Goal: Task Accomplishment & Management: Use online tool/utility

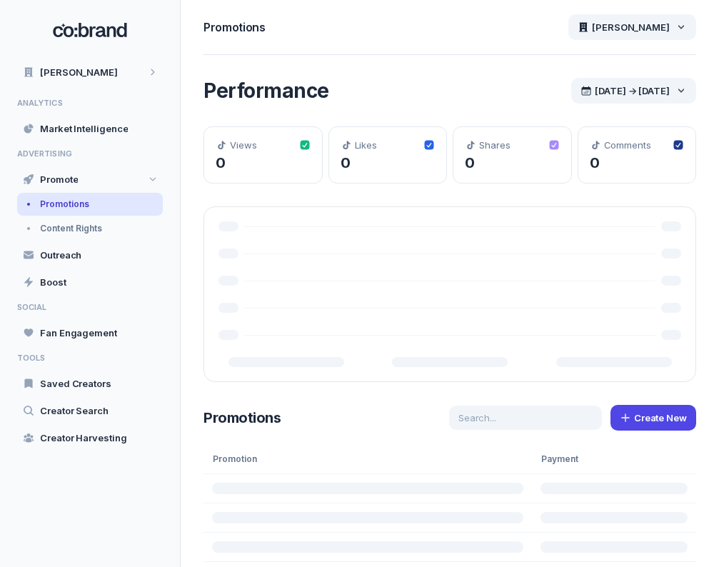
click at [401, 39] on div "Promotions [PERSON_NAME]" at bounding box center [449, 27] width 492 height 55
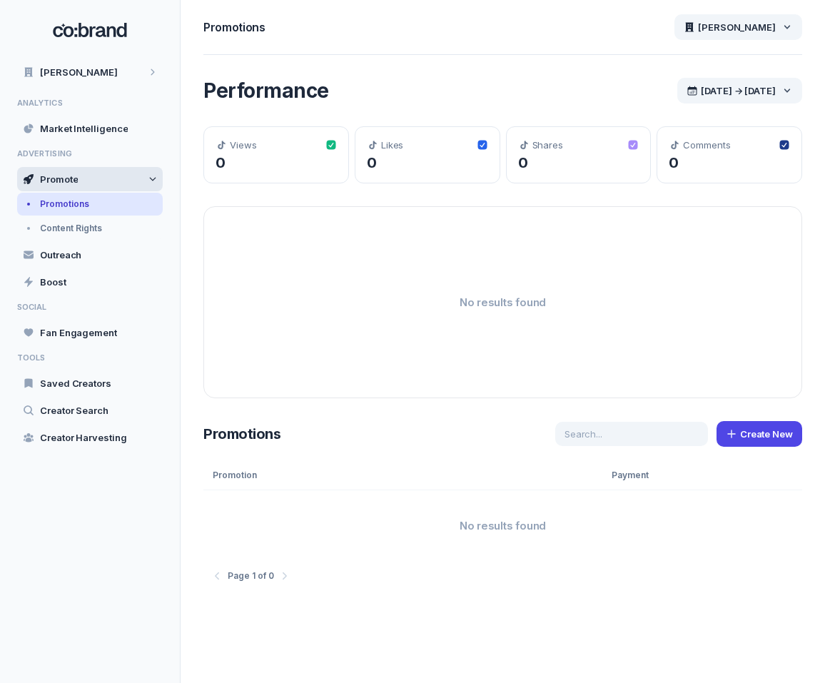
click at [45, 176] on span "Promote" at bounding box center [59, 179] width 38 height 13
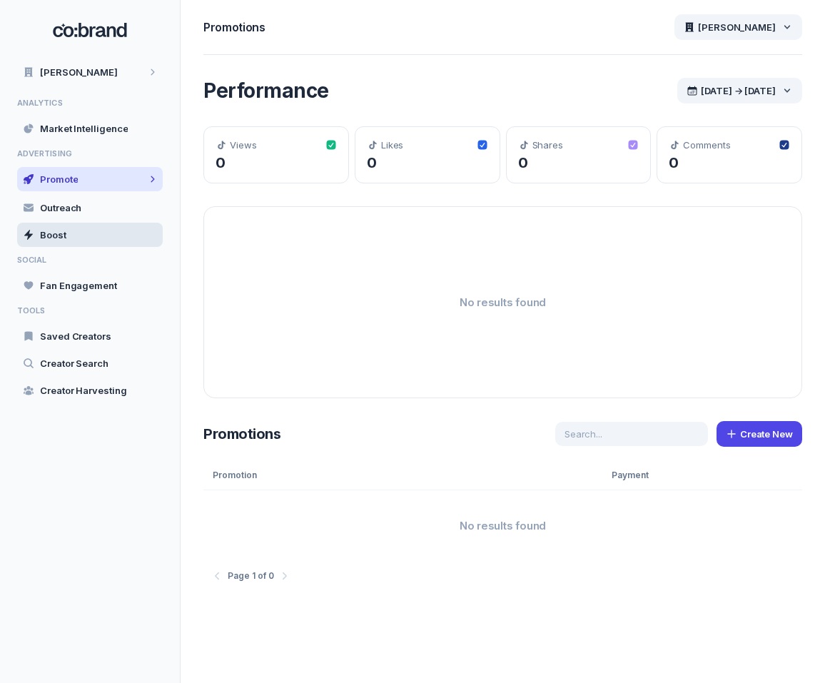
click at [57, 231] on span "Boost" at bounding box center [53, 234] width 26 height 13
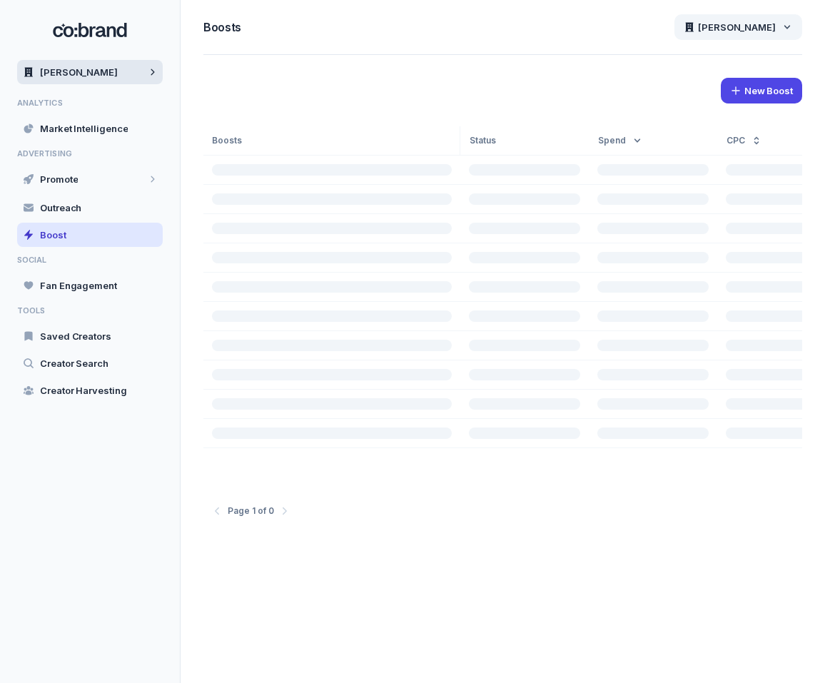
click at [75, 71] on span "[PERSON_NAME]" at bounding box center [79, 72] width 78 height 13
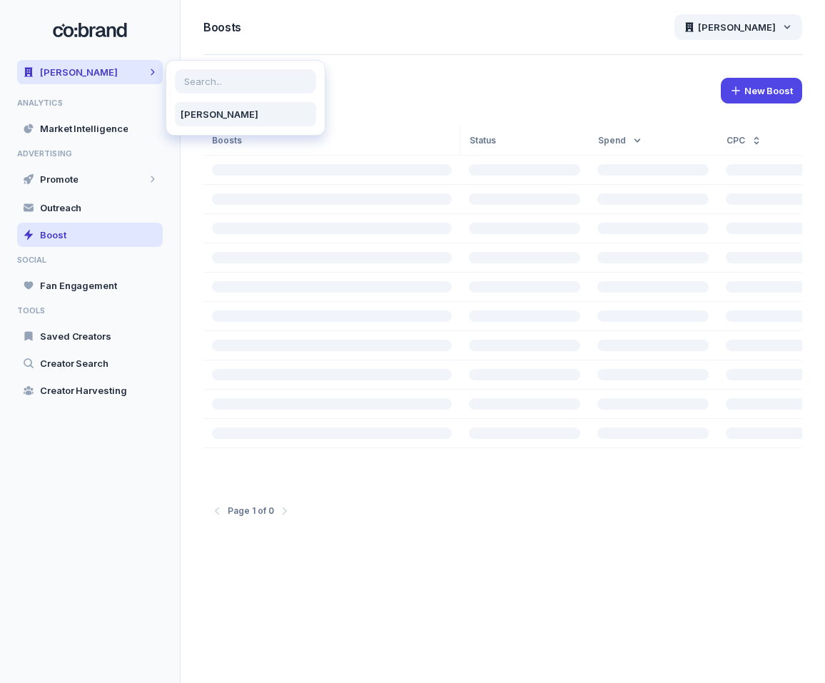
click at [201, 116] on span "[PERSON_NAME]" at bounding box center [246, 114] width 130 height 13
